Goal: Check status

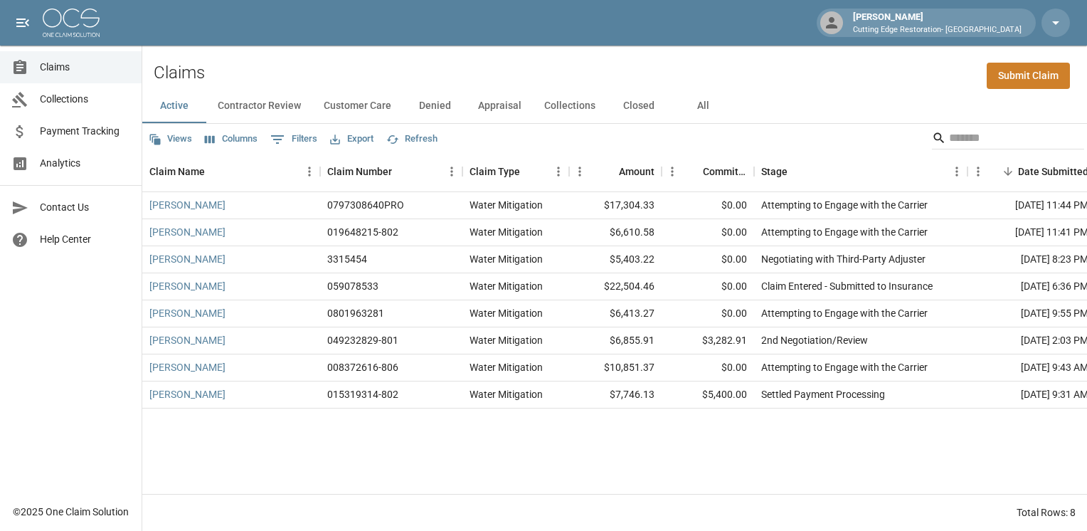
click at [642, 104] on button "Closed" at bounding box center [639, 106] width 64 height 34
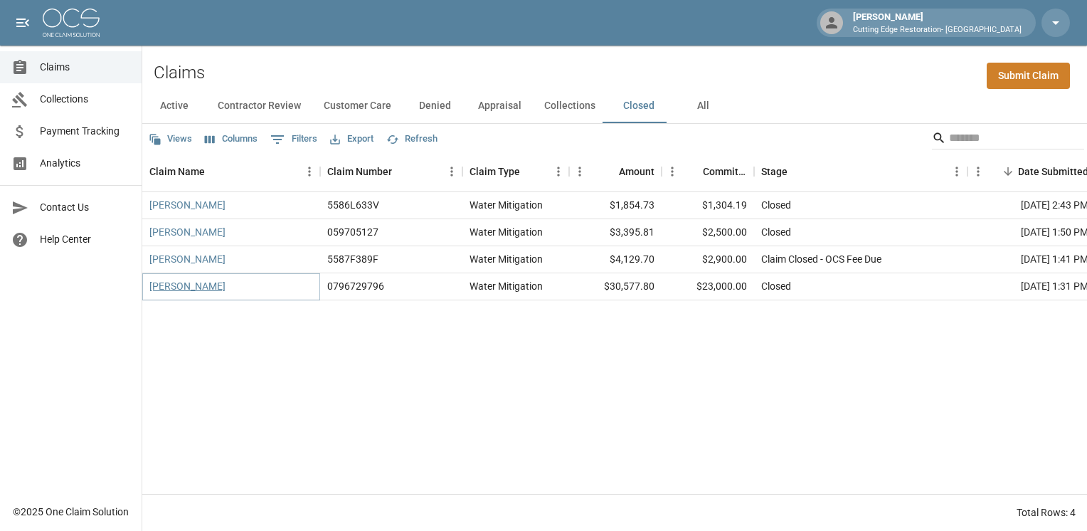
click at [189, 288] on link "[PERSON_NAME]" at bounding box center [187, 286] width 76 height 14
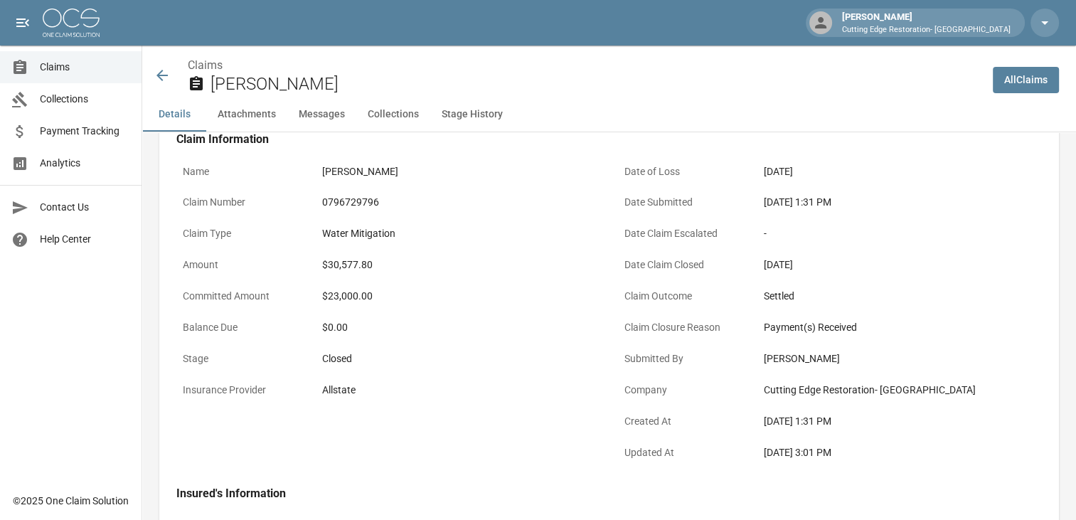
scroll to position [70, 0]
drag, startPoint x: 762, startPoint y: 327, endPoint x: 888, endPoint y: 452, distance: 177.1
click at [888, 452] on div "Date of Loss [DATE] Date Submitted [DATE] 1:31 PM Date Claim Escalated - Date C…" at bounding box center [822, 304] width 442 height 329
click at [888, 452] on div "[DATE] 3:01 PM" at bounding box center [900, 452] width 272 height 15
click at [851, 459] on div "[DATE] 3:01 PM" at bounding box center [900, 452] width 285 height 28
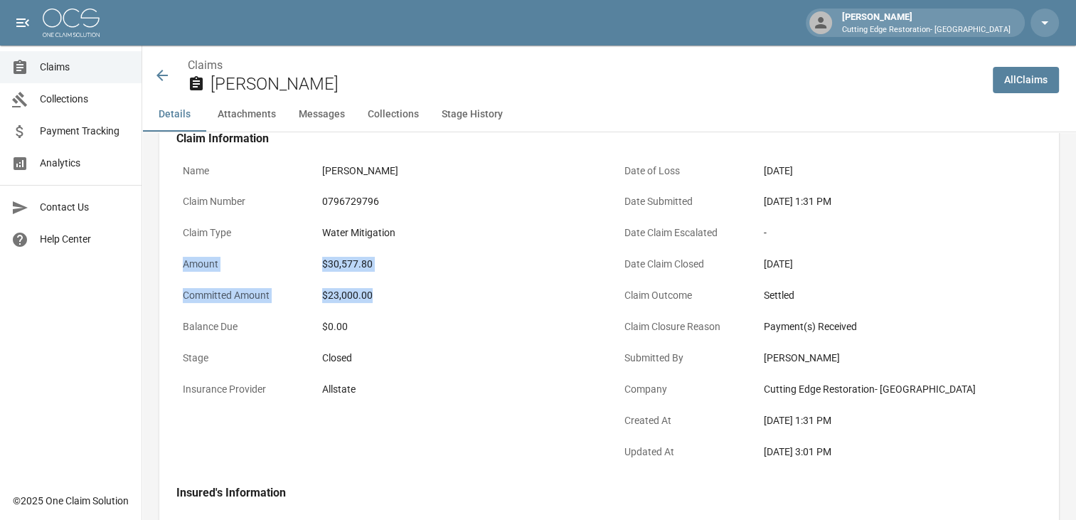
drag, startPoint x: 381, startPoint y: 294, endPoint x: 182, endPoint y: 272, distance: 199.8
click at [182, 272] on div "Name [PERSON_NAME] Claim Number 0796729796 Claim Type Water Mitigation Amount $…" at bounding box center [380, 304] width 442 height 329
drag, startPoint x: 182, startPoint y: 272, endPoint x: 191, endPoint y: 307, distance: 36.6
click at [191, 307] on p "Committed Amount" at bounding box center [240, 296] width 128 height 28
click at [307, 258] on div "Amount $30,577.80" at bounding box center [388, 265] width 425 height 31
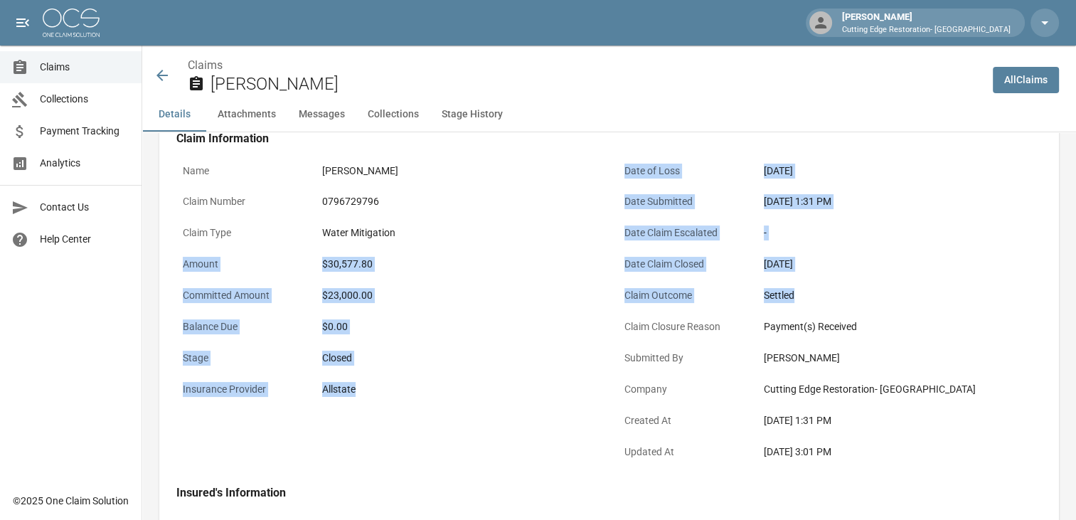
drag, startPoint x: 174, startPoint y: 260, endPoint x: 843, endPoint y: 287, distance: 669.9
click at [843, 287] on div "Name [PERSON_NAME] Claim Number 0796729796 Claim Type Water Mitigation Amount $…" at bounding box center [600, 304] width 883 height 329
click at [331, 294] on div "$23,000.00" at bounding box center [458, 295] width 272 height 15
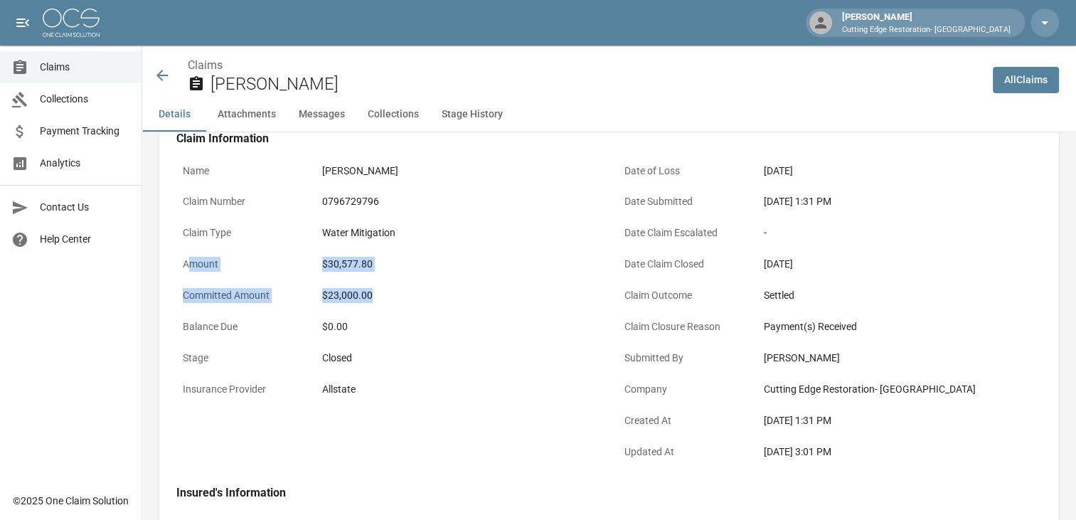
drag, startPoint x: 373, startPoint y: 294, endPoint x: 186, endPoint y: 268, distance: 188.9
click at [186, 268] on div "Name [PERSON_NAME] Claim Number 0796729796 Claim Type Water Mitigation Amount $…" at bounding box center [380, 304] width 442 height 329
drag, startPoint x: 186, startPoint y: 268, endPoint x: 309, endPoint y: 284, distance: 123.3
click at [309, 284] on div "Committed Amount $23,000.00" at bounding box center [388, 297] width 425 height 31
click at [315, 269] on div "Amount $30,577.80" at bounding box center [388, 265] width 425 height 31
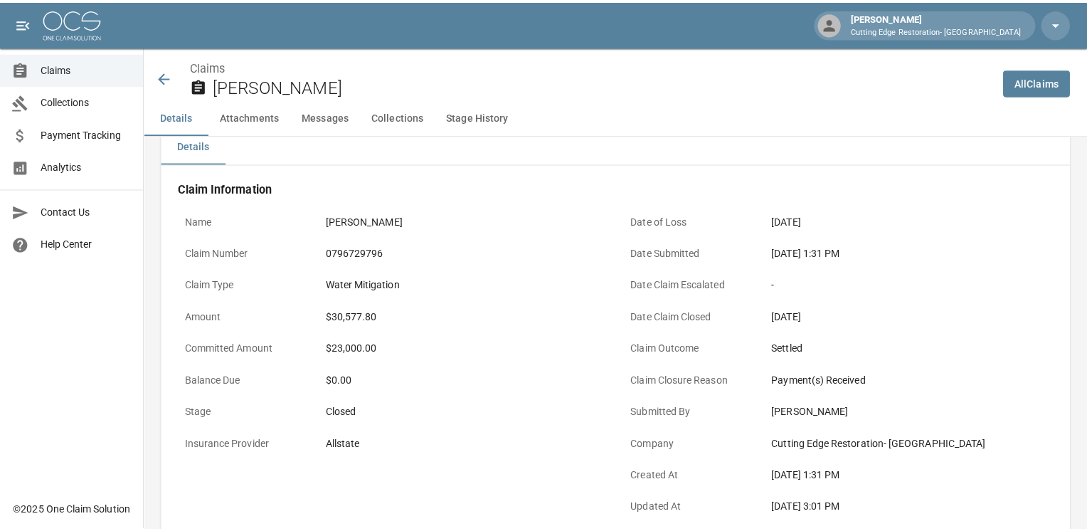
scroll to position [0, 0]
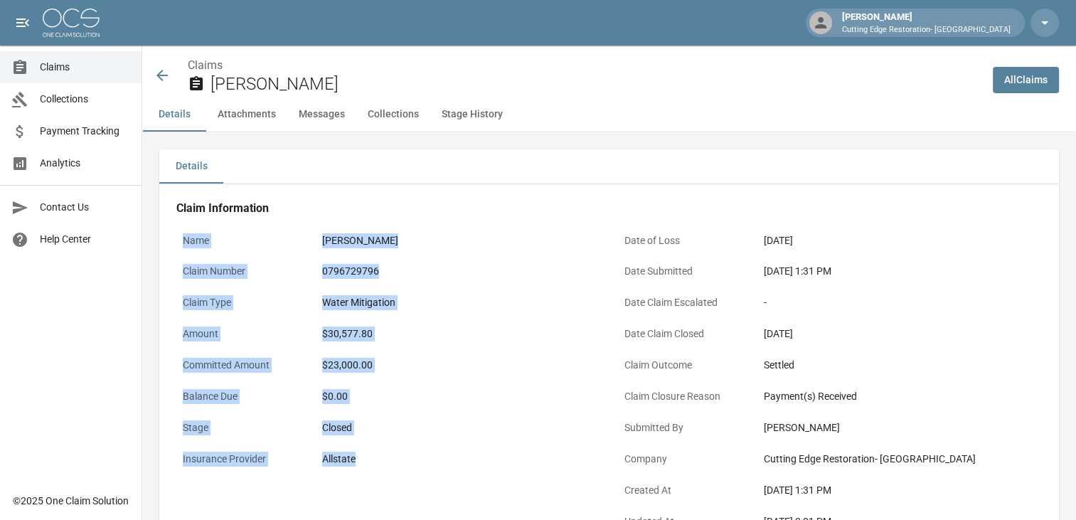
drag, startPoint x: 397, startPoint y: 472, endPoint x: 273, endPoint y: 198, distance: 301.2
click at [333, 206] on h4 "Claim Information" at bounding box center [609, 208] width 866 height 14
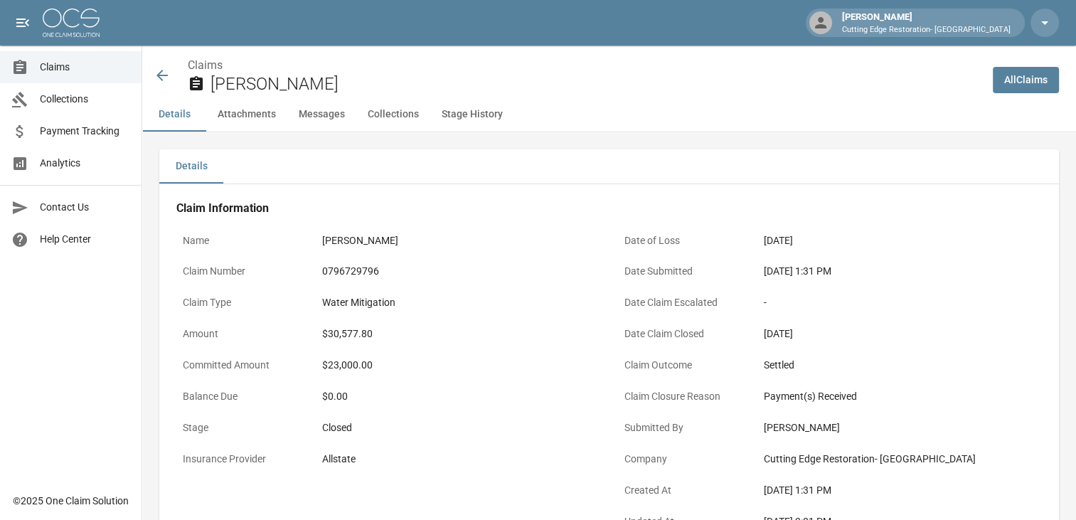
click at [154, 81] on icon at bounding box center [162, 75] width 17 height 17
